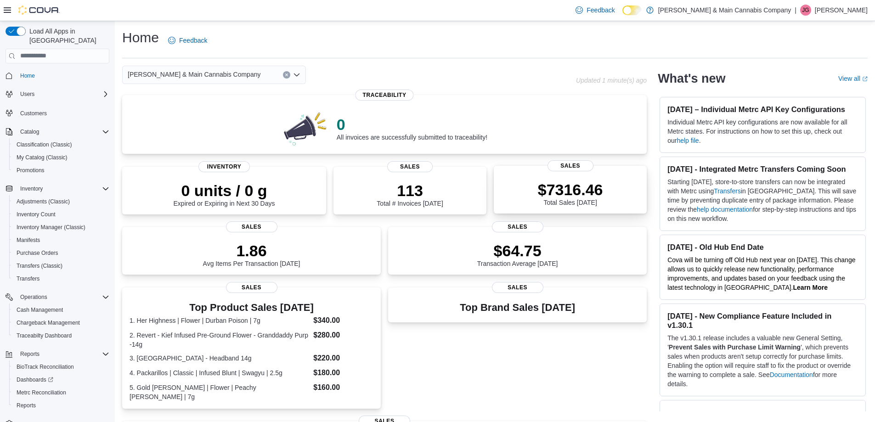
click at [609, 194] on div "$7316.46 Total Sales Today" at bounding box center [570, 191] width 138 height 29
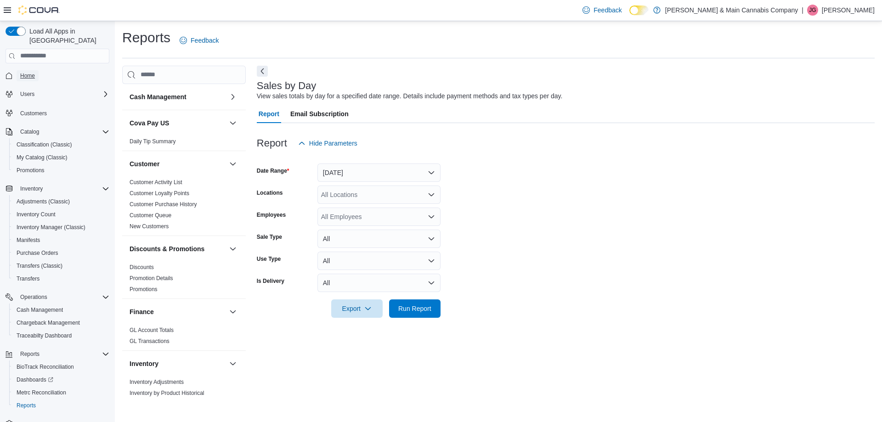
click at [21, 72] on span "Home" at bounding box center [27, 75] width 15 height 7
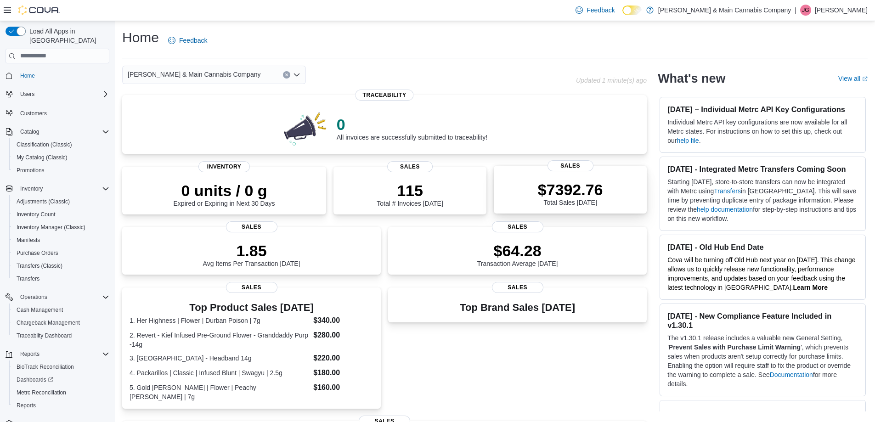
click at [561, 197] on p "$7392.76" at bounding box center [570, 190] width 65 height 18
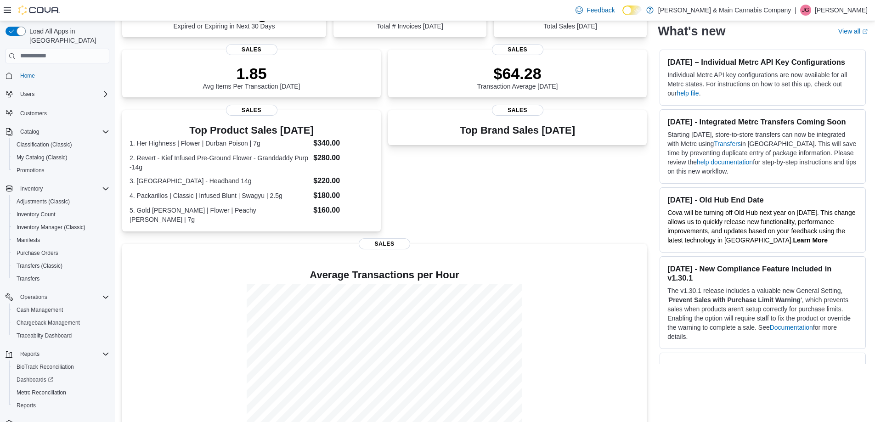
scroll to position [186, 0]
